Goal: Information Seeking & Learning: Find specific fact

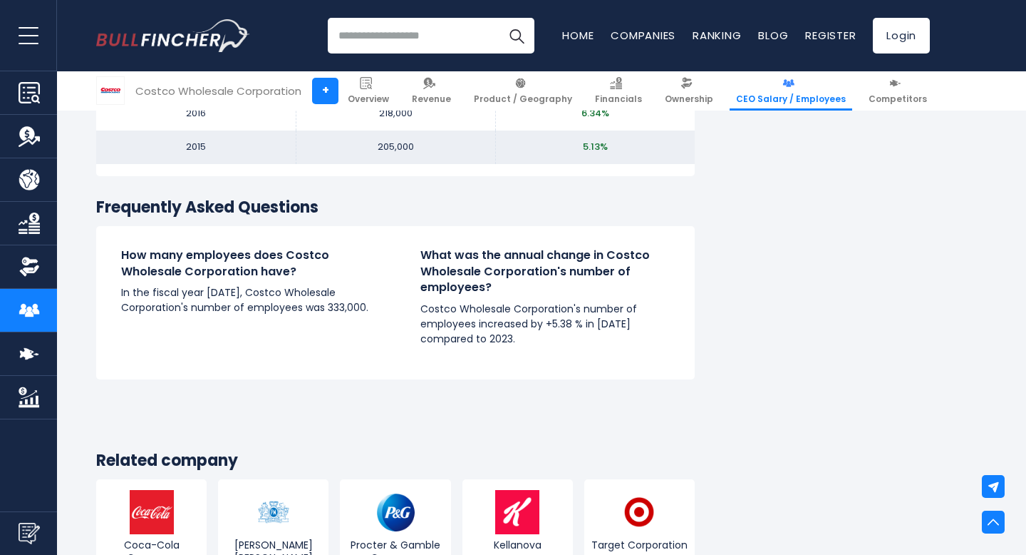
scroll to position [1771, 0]
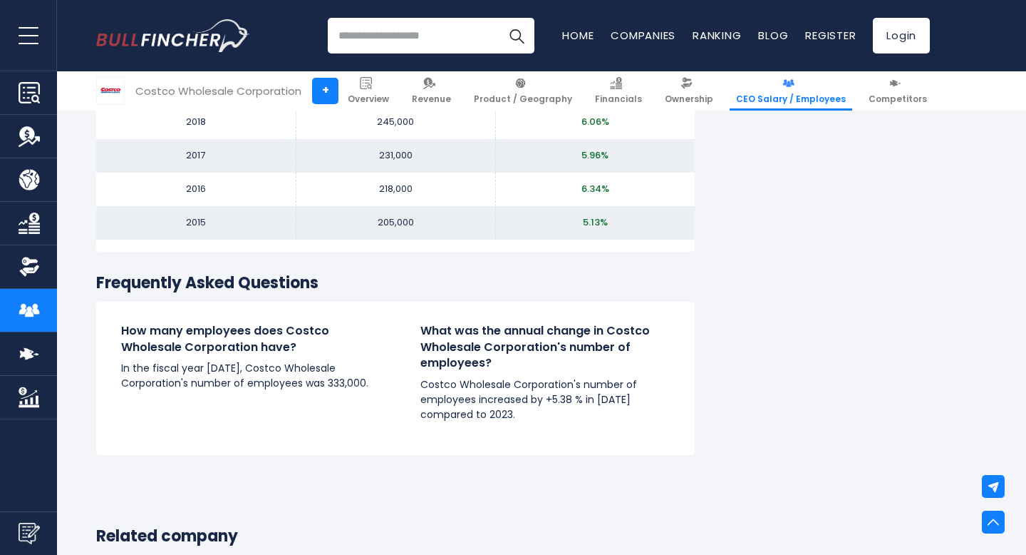
click at [344, 386] on p "In the fiscal year [DATE], Costco Wholesale Corporation's number of employees w…" at bounding box center [245, 376] width 249 height 30
click at [354, 362] on p "In the fiscal year [DATE], Costco Wholesale Corporation's number of employees w…" at bounding box center [245, 376] width 249 height 30
click at [264, 374] on p "In the fiscal year [DATE], Costco Wholesale Corporation's number of employees w…" at bounding box center [245, 376] width 249 height 30
click at [150, 376] on p "In the fiscal year [DATE], Costco Wholesale Corporation's number of employees w…" at bounding box center [245, 376] width 249 height 30
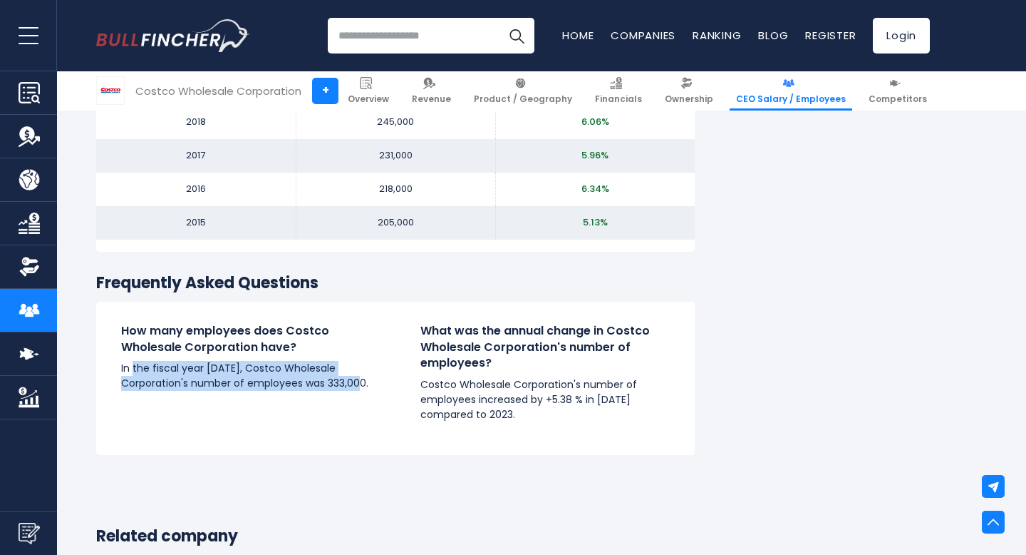
drag, startPoint x: 133, startPoint y: 363, endPoint x: 368, endPoint y: 385, distance: 235.5
click at [368, 385] on p "In the fiscal year [DATE], Costco Wholesale Corporation's number of employees w…" at bounding box center [245, 376] width 249 height 30
copy p "the fiscal year [DATE], Costco Wholesale Corporation's number of employees was …"
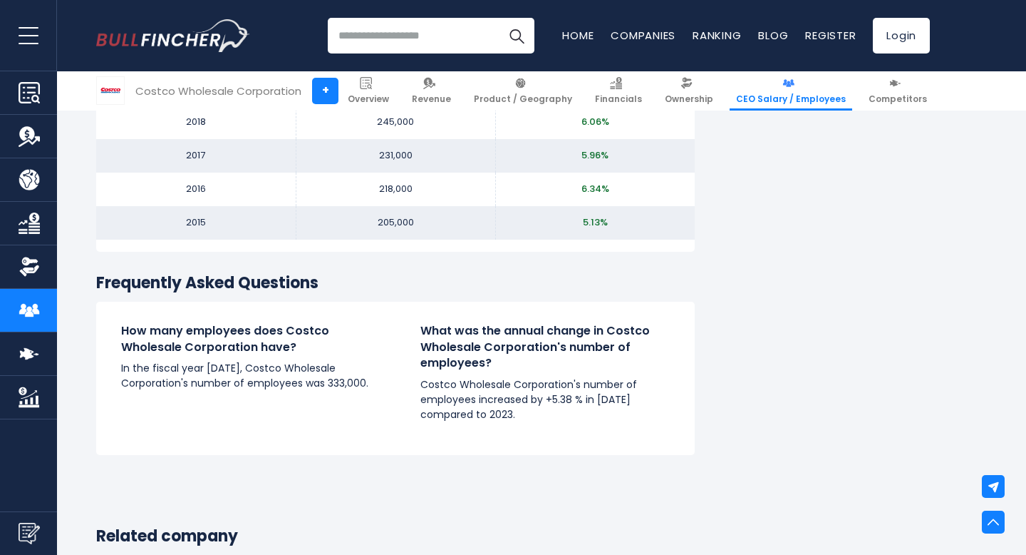
click at [494, 411] on p "Costco Wholesale Corporation's number of employees increased by +5.38 % in [DAT…" at bounding box center [545, 399] width 249 height 45
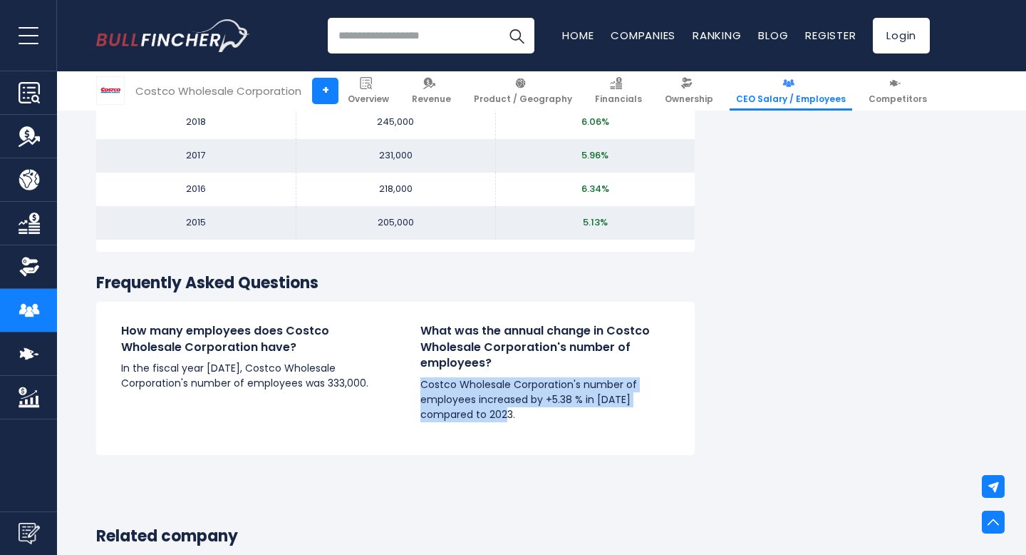
drag, startPoint x: 515, startPoint y: 416, endPoint x: 413, endPoint y: 385, distance: 106.0
click at [413, 385] on div "What was the annual change in Costco Wholesale Corporation's number of employee…" at bounding box center [545, 378] width 299 height 110
copy p "Costco Wholesale Corporation's number of employees increased by +5.38 % in [DAT…"
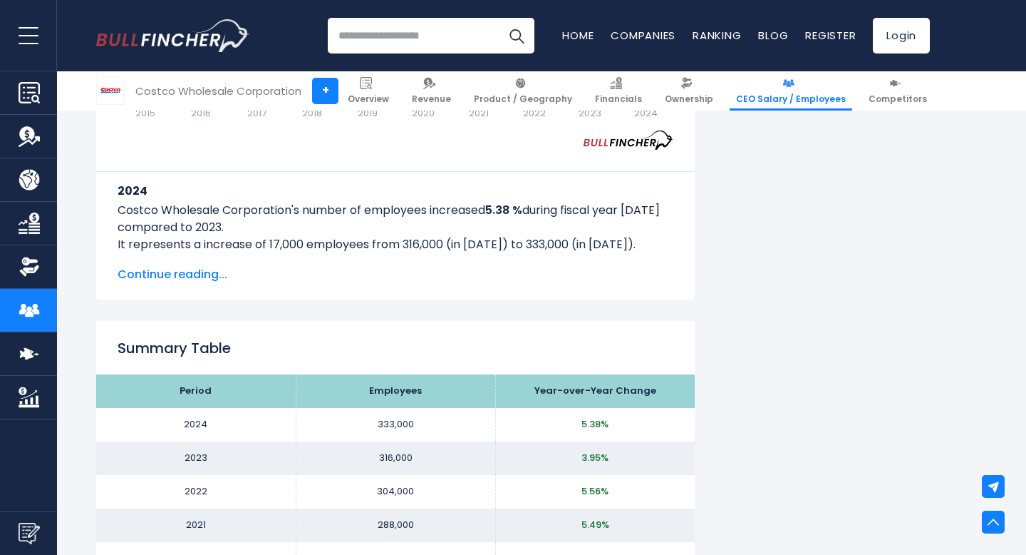
scroll to position [1267, 0]
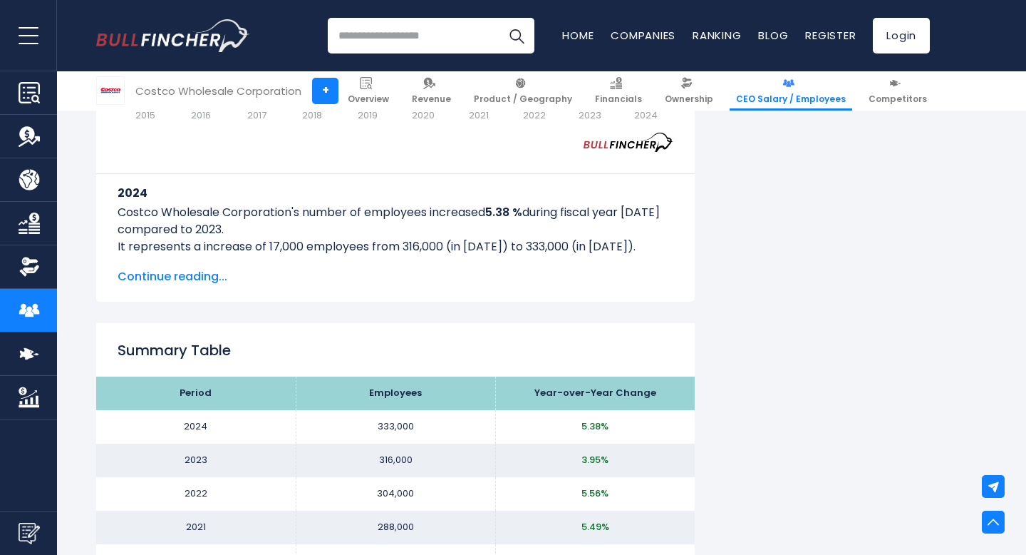
click at [194, 279] on span "Continue reading..." at bounding box center [396, 276] width 556 height 17
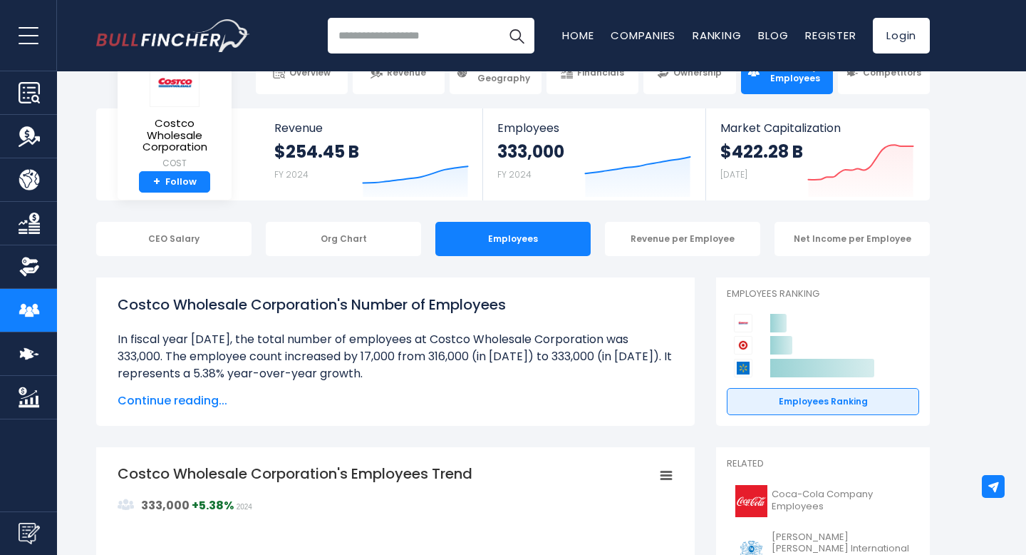
scroll to position [63, 0]
